Goal: Task Accomplishment & Management: Manage account settings

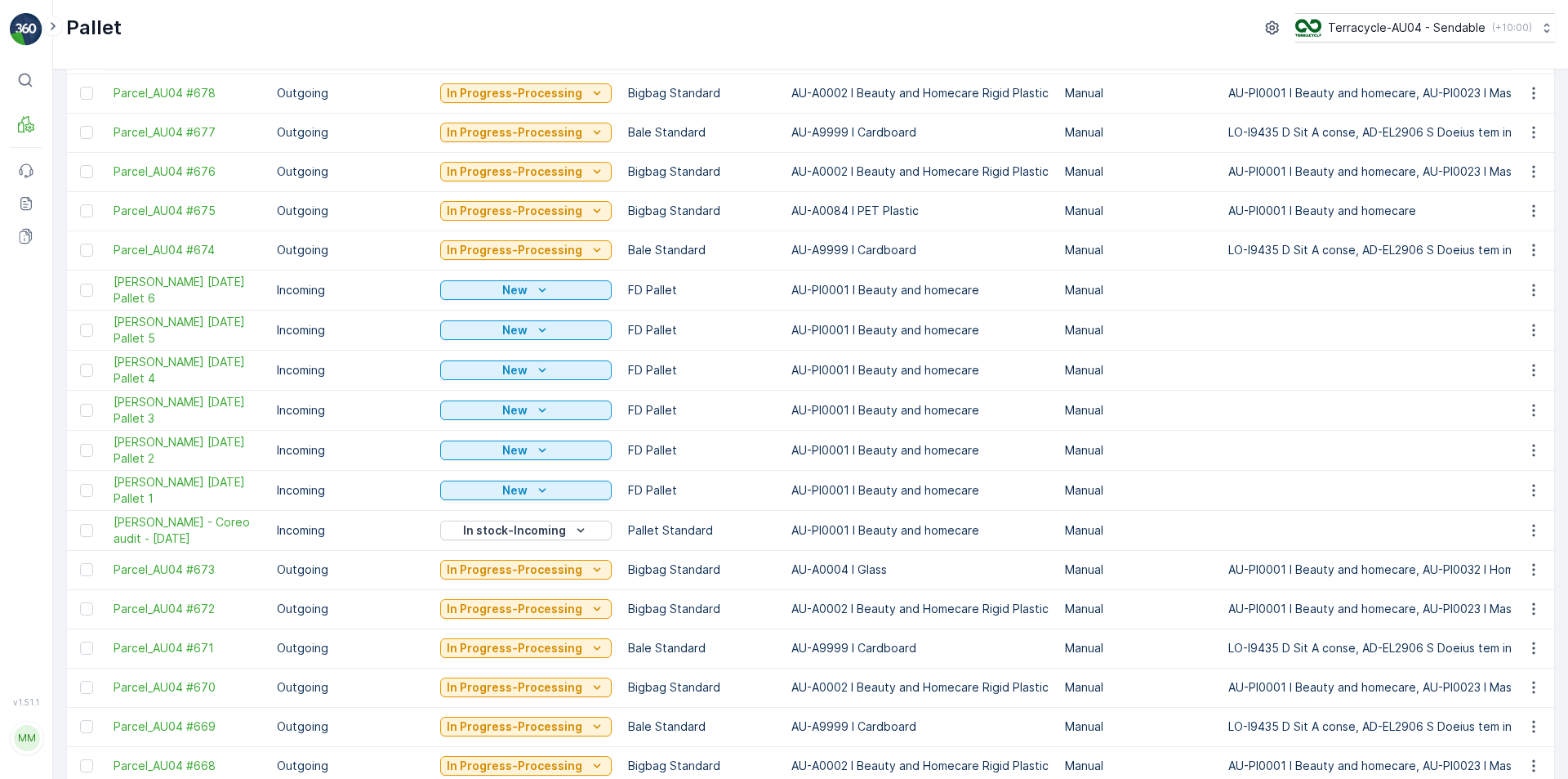
scroll to position [409, 0]
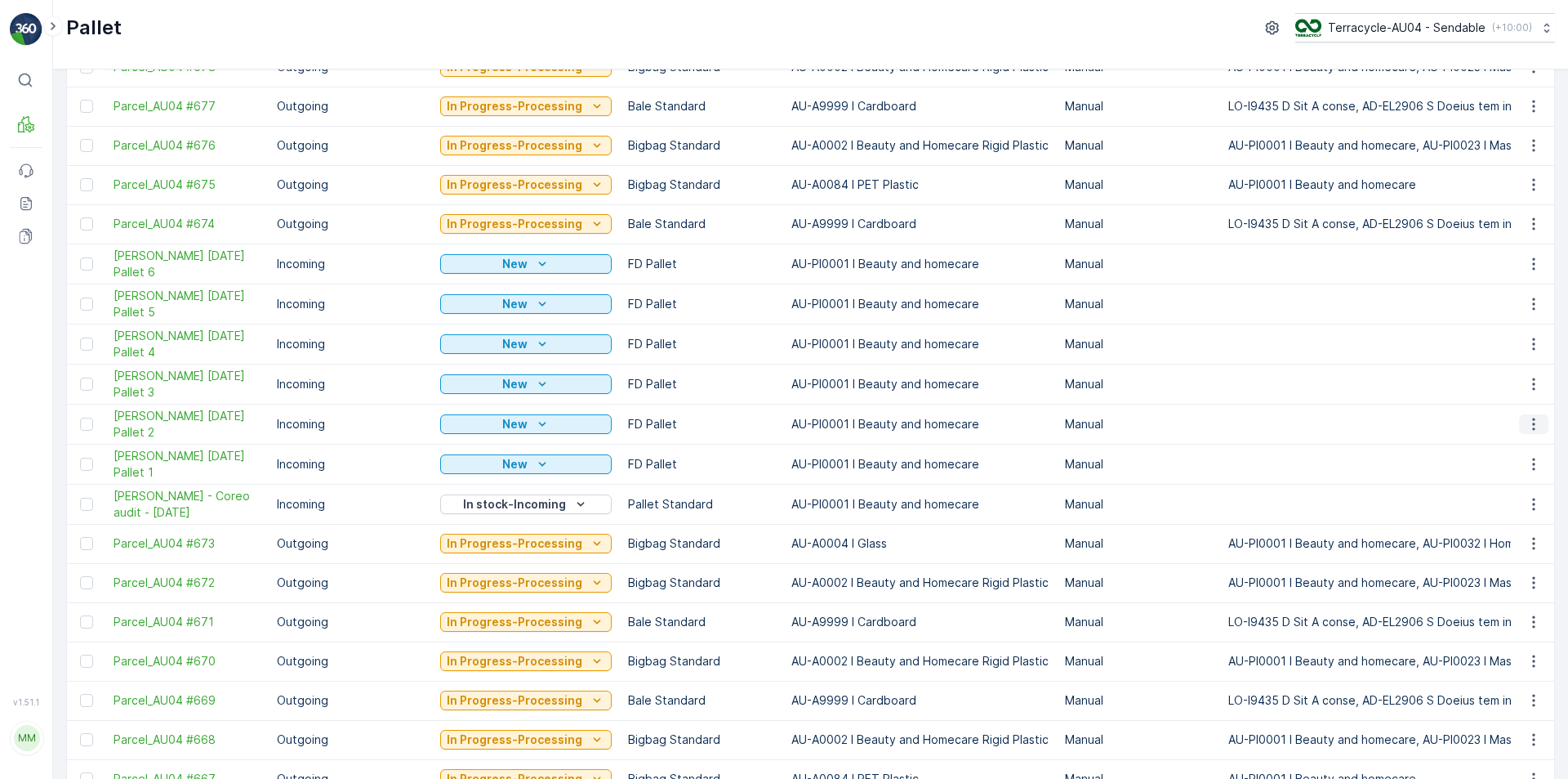
click at [1538, 424] on button "button" at bounding box center [1533, 424] width 29 height 20
click at [1521, 468] on div "Edit Pallet" at bounding box center [1514, 471] width 108 height 23
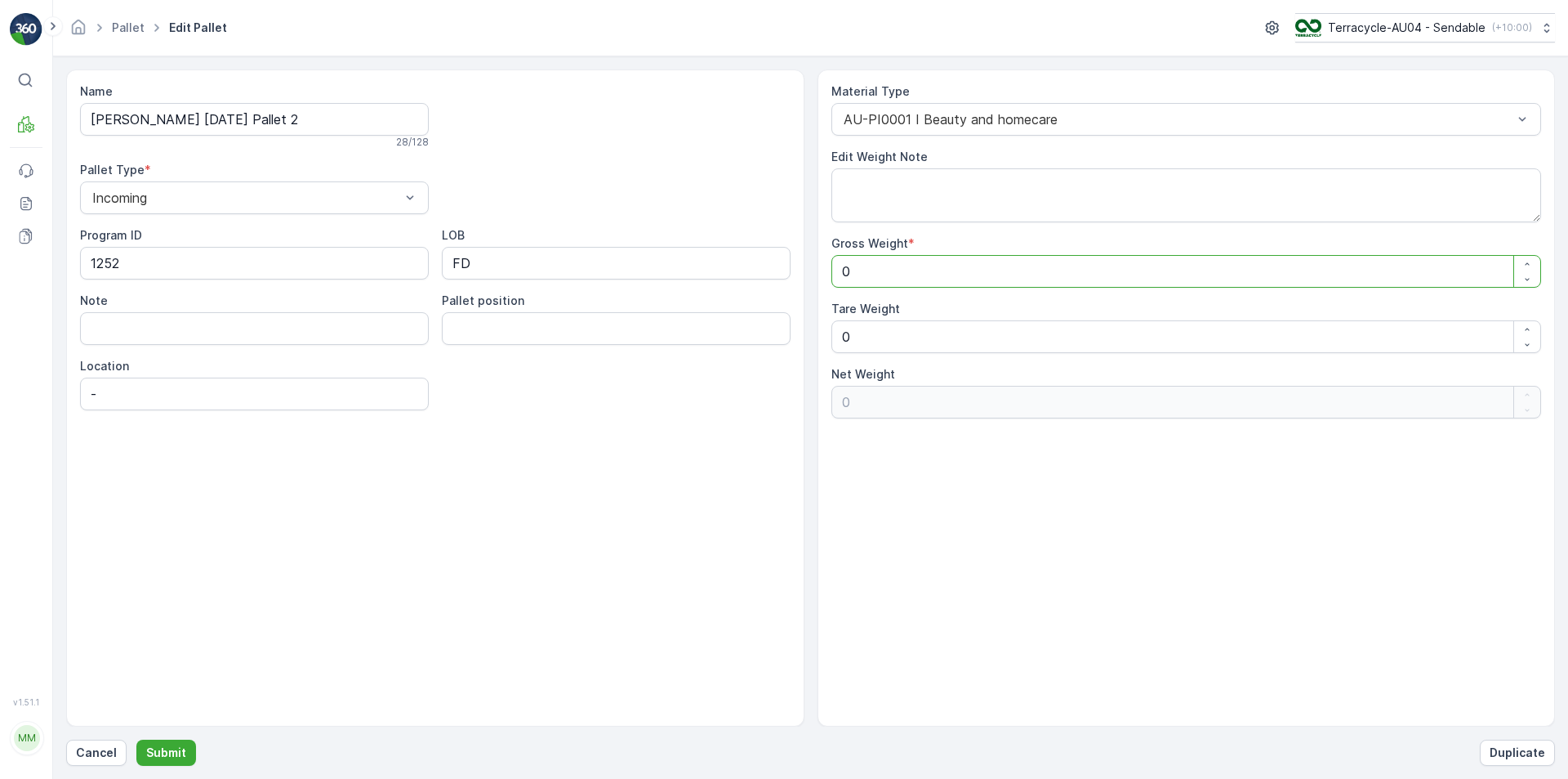
drag, startPoint x: 982, startPoint y: 260, endPoint x: 568, endPoint y: 260, distance: 414.0
click at [568, 260] on div "Name [PERSON_NAME] [DATE] Pallet 2 28 / 128 Pallet Type * Incoming Program ID 1…" at bounding box center [810, 397] width 1489 height 657
type Weight "2"
type Weight "23"
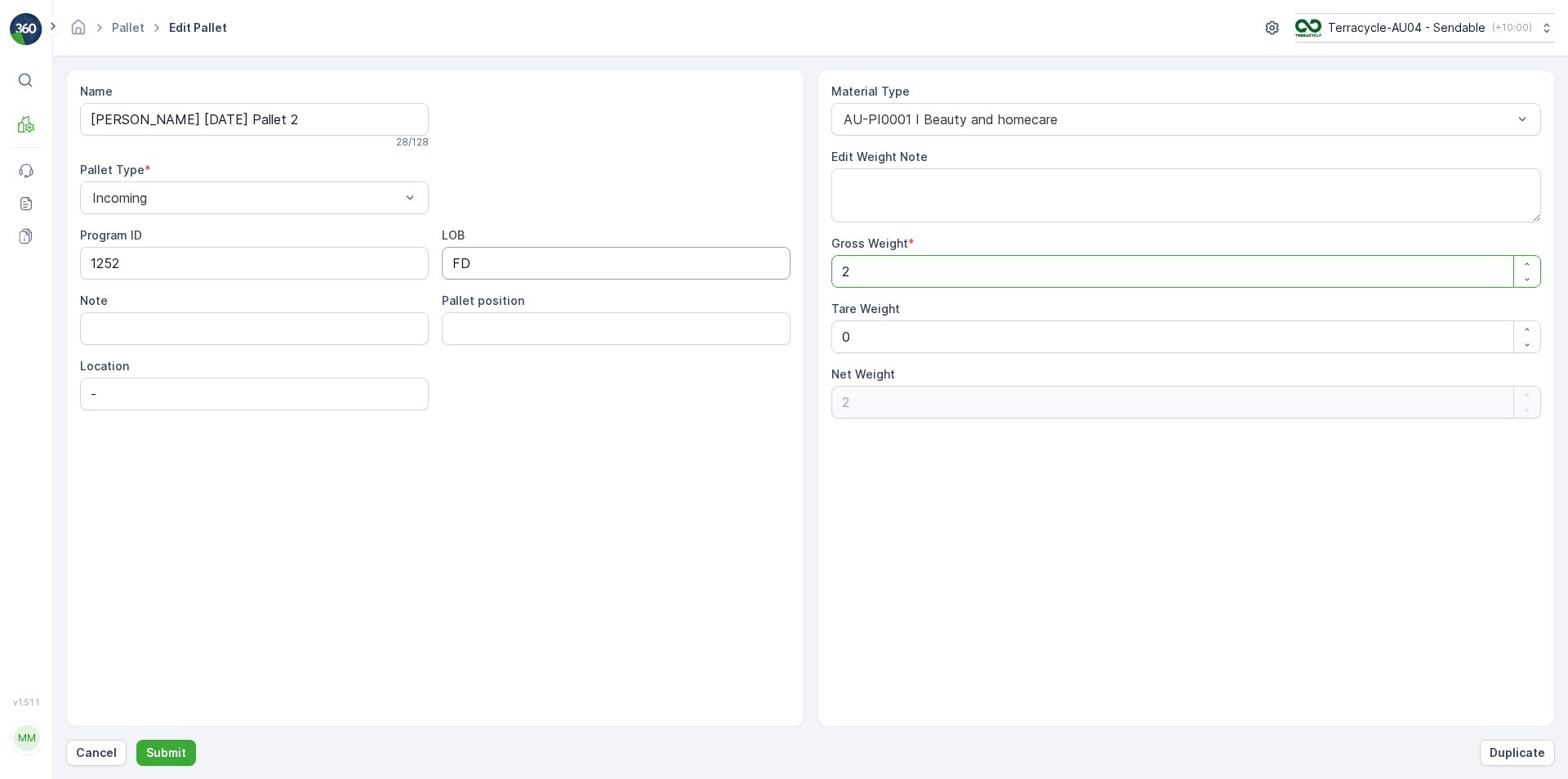
type Weight "23"
type Weight "231"
click at [598, 357] on div "Name [PERSON_NAME] [DATE] Pallet 2 28 / 128 Pallet Type * Incoming Program ID 1…" at bounding box center [810, 397] width 1489 height 657
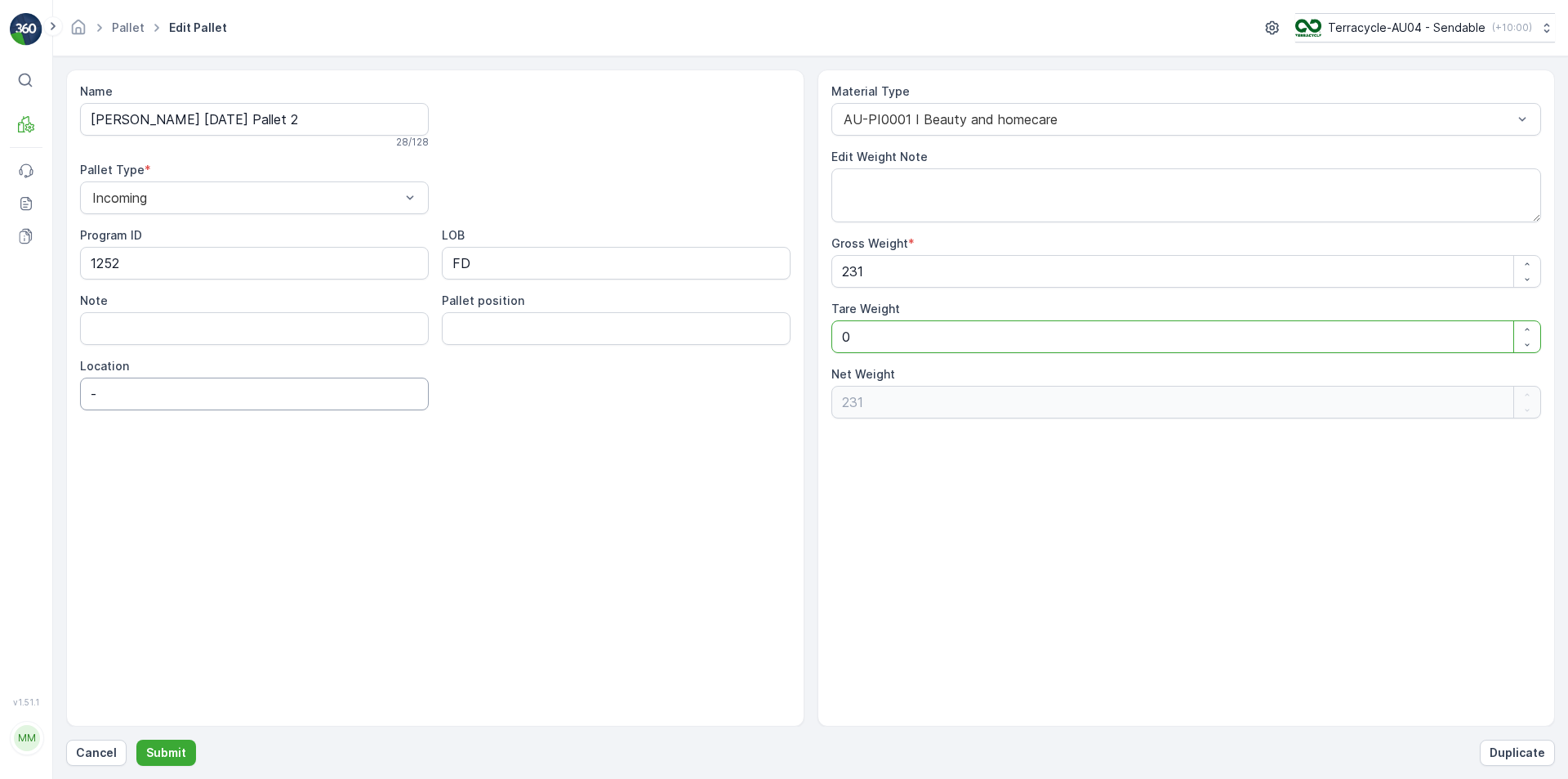
type Weight "2"
type Weight "229"
type Weight "20"
type Weight "211"
type Weight "20"
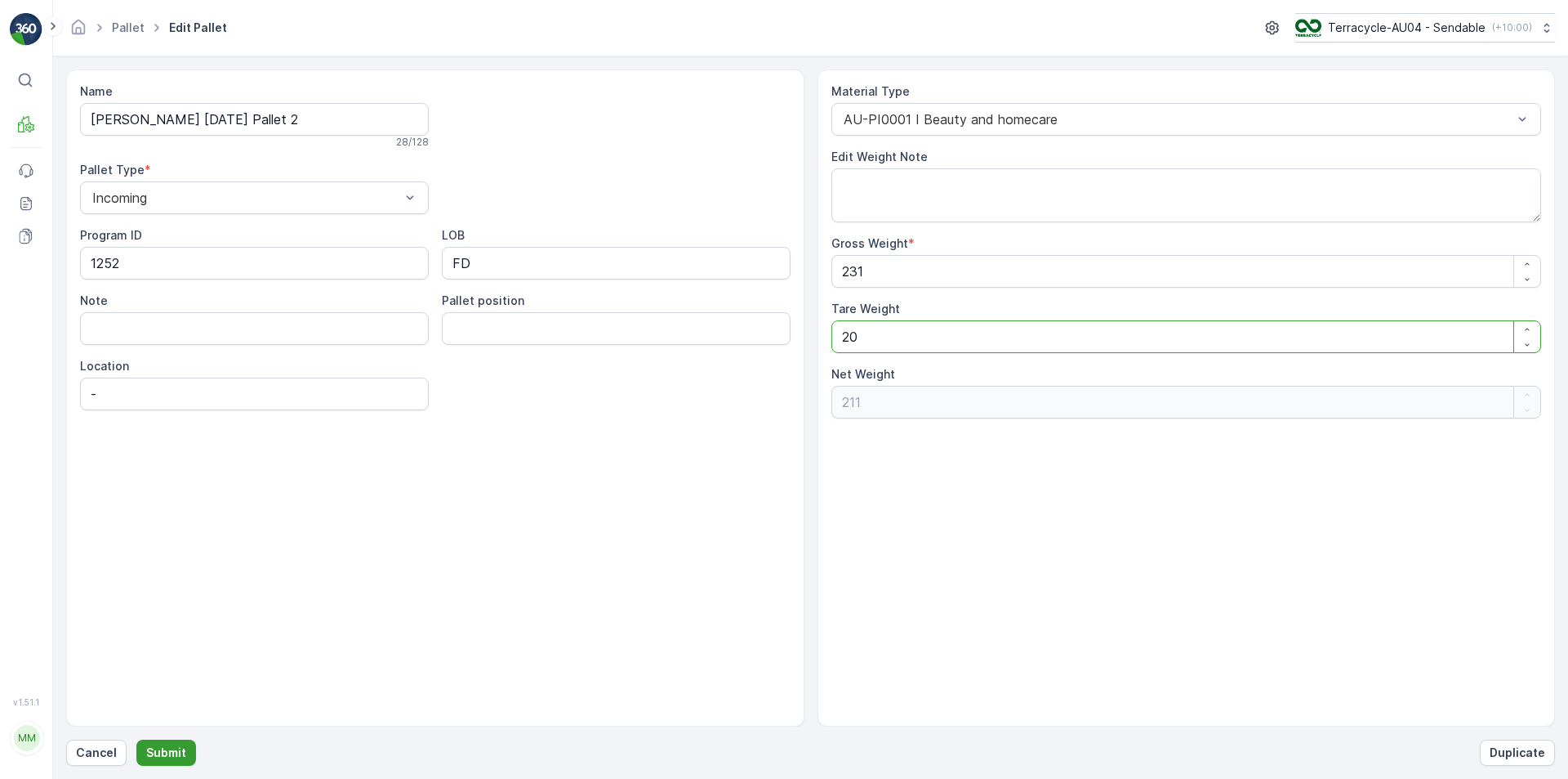
click at [170, 748] on p "Submit" at bounding box center [166, 752] width 40 height 16
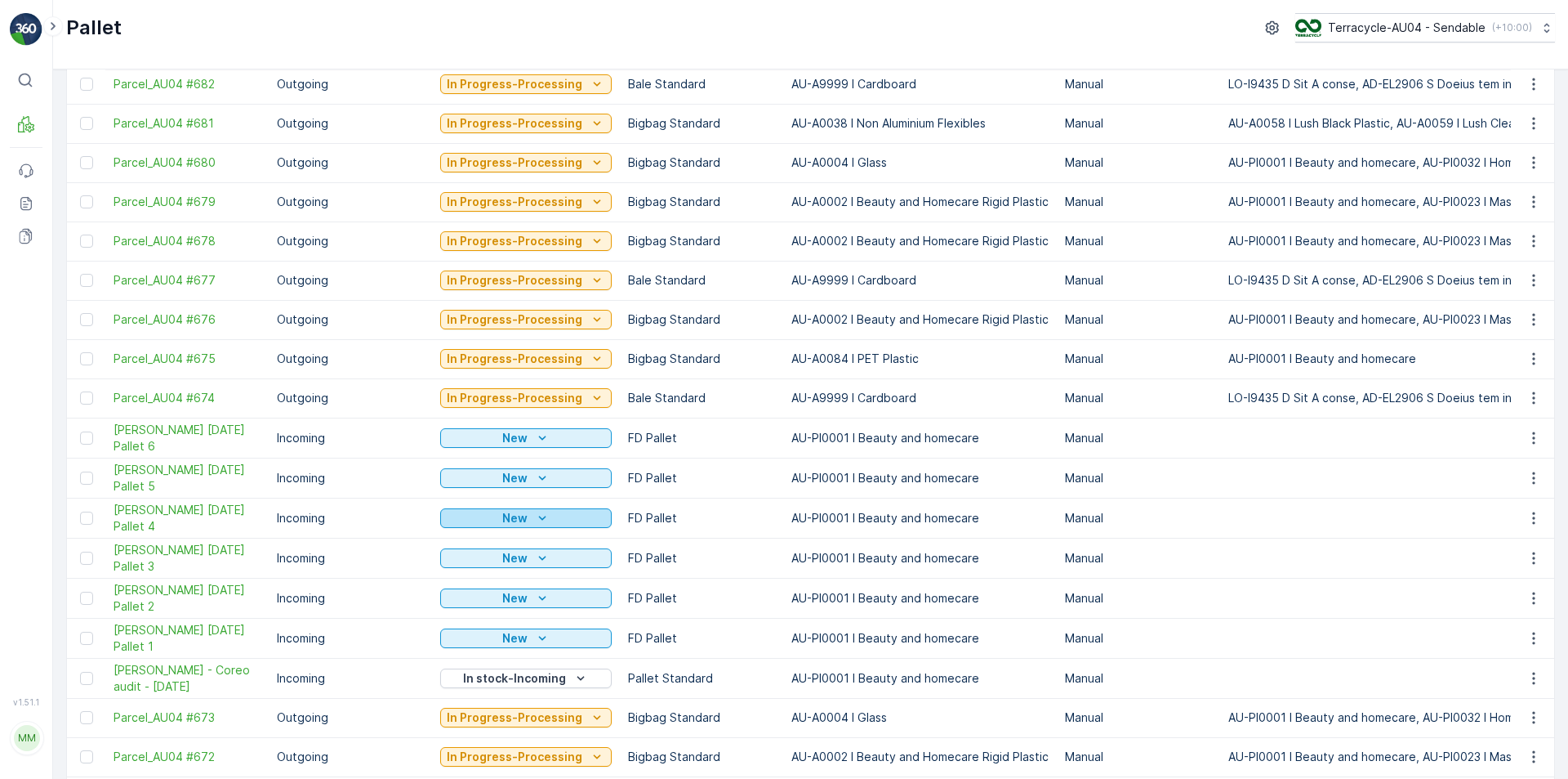
scroll to position [245, 0]
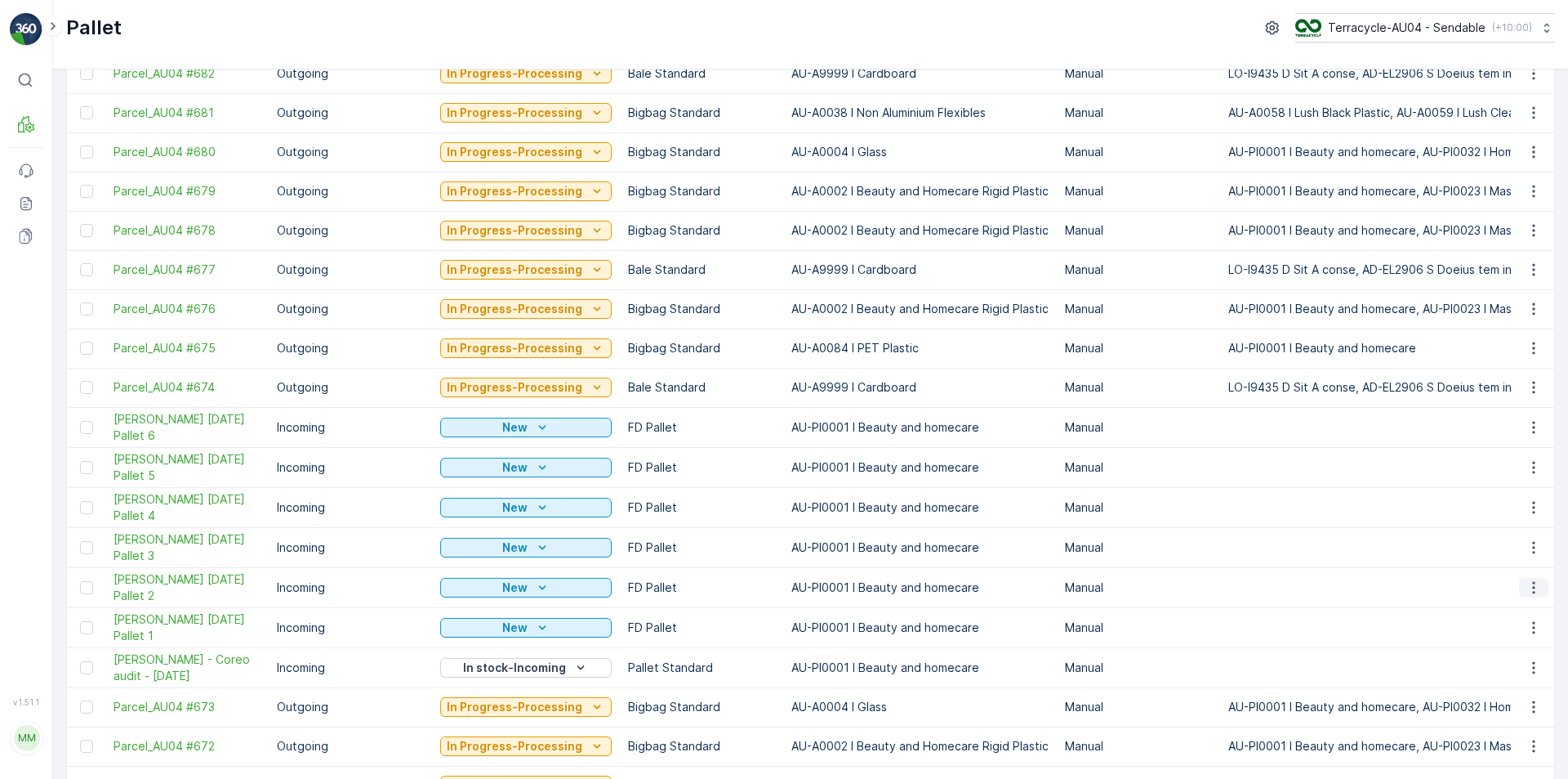
click at [1533, 589] on icon "button" at bounding box center [1533, 587] width 16 height 16
click at [1491, 713] on div "Print QR" at bounding box center [1514, 703] width 108 height 23
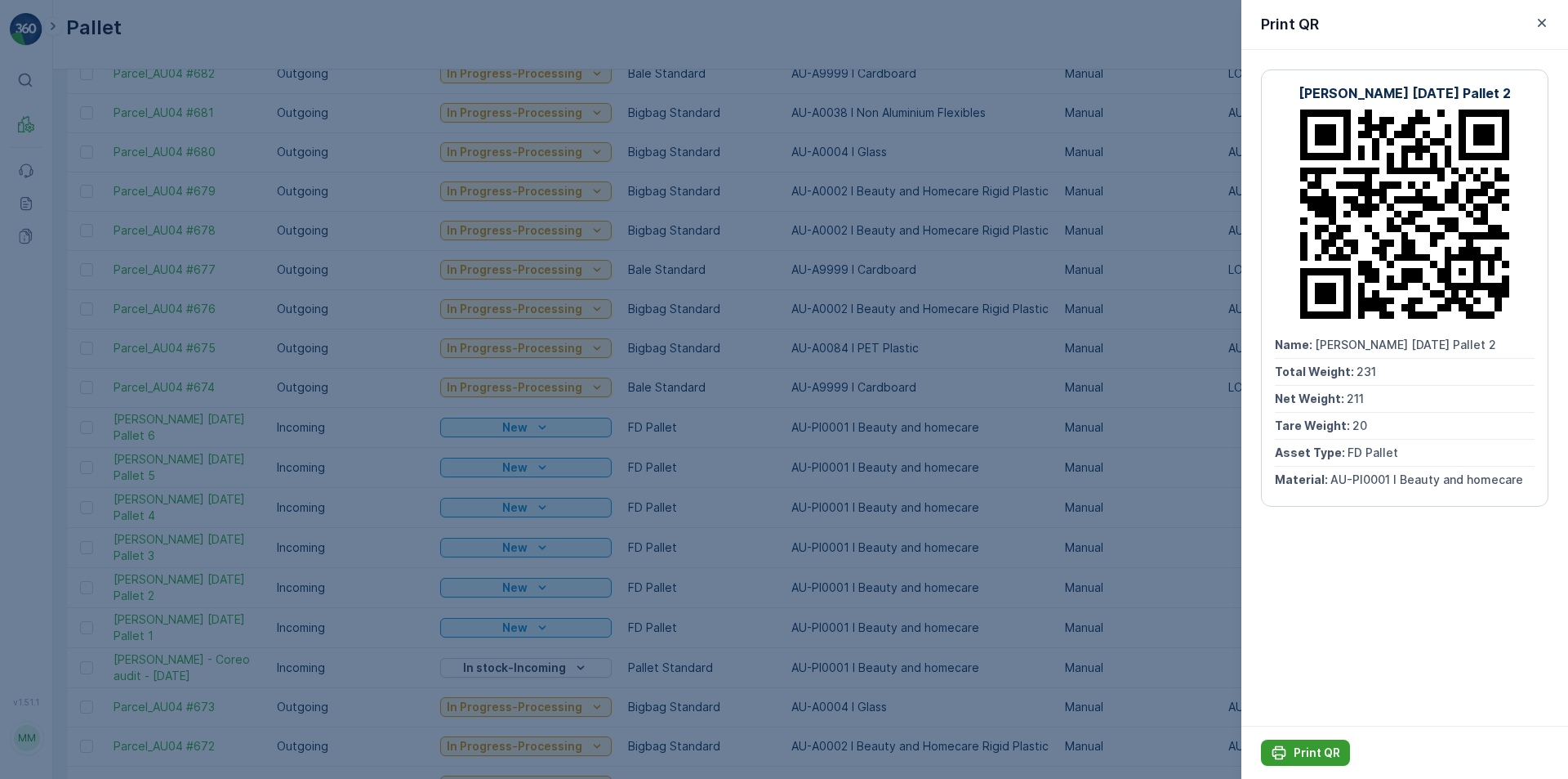
click at [1315, 753] on p "Print QR" at bounding box center [1316, 752] width 47 height 16
